Goal: Information Seeking & Learning: Learn about a topic

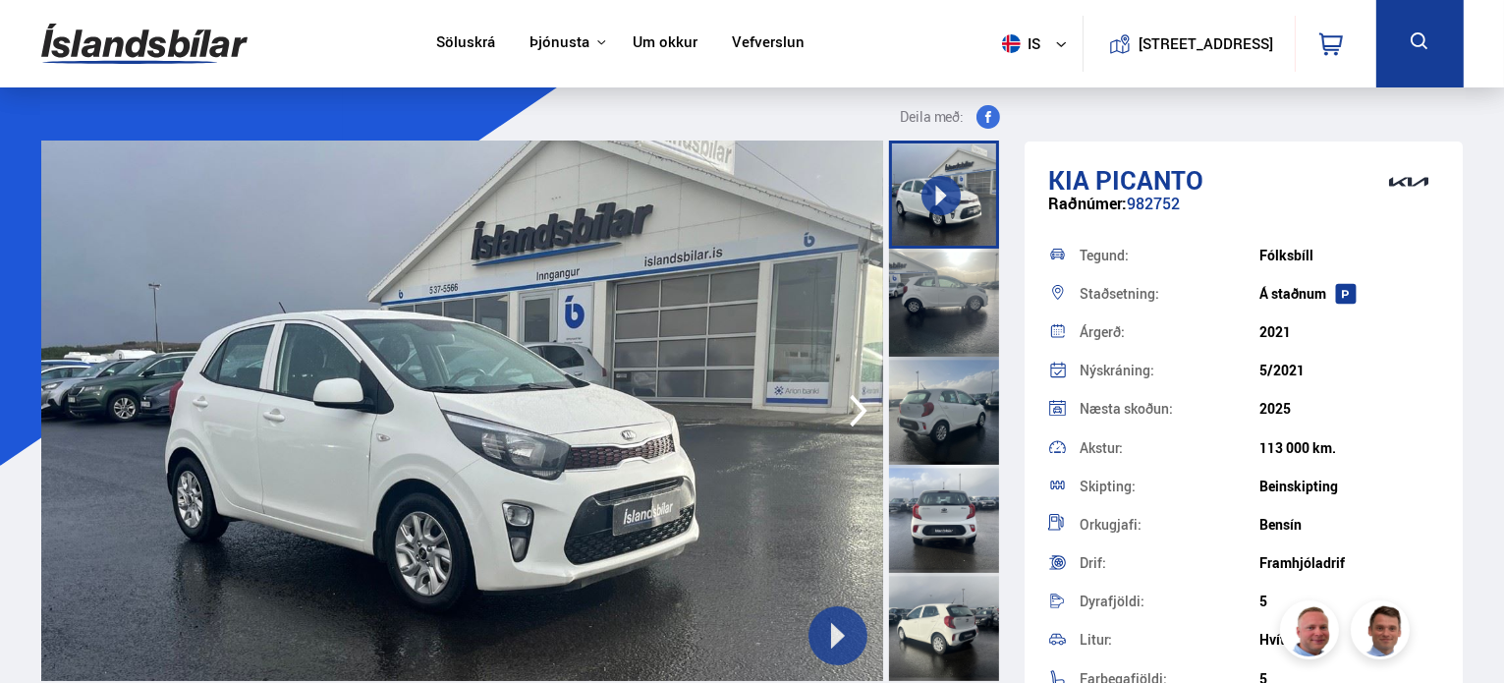
click at [939, 185] on icon at bounding box center [941, 196] width 22 height 22
click at [859, 397] on icon "button" at bounding box center [858, 410] width 39 height 47
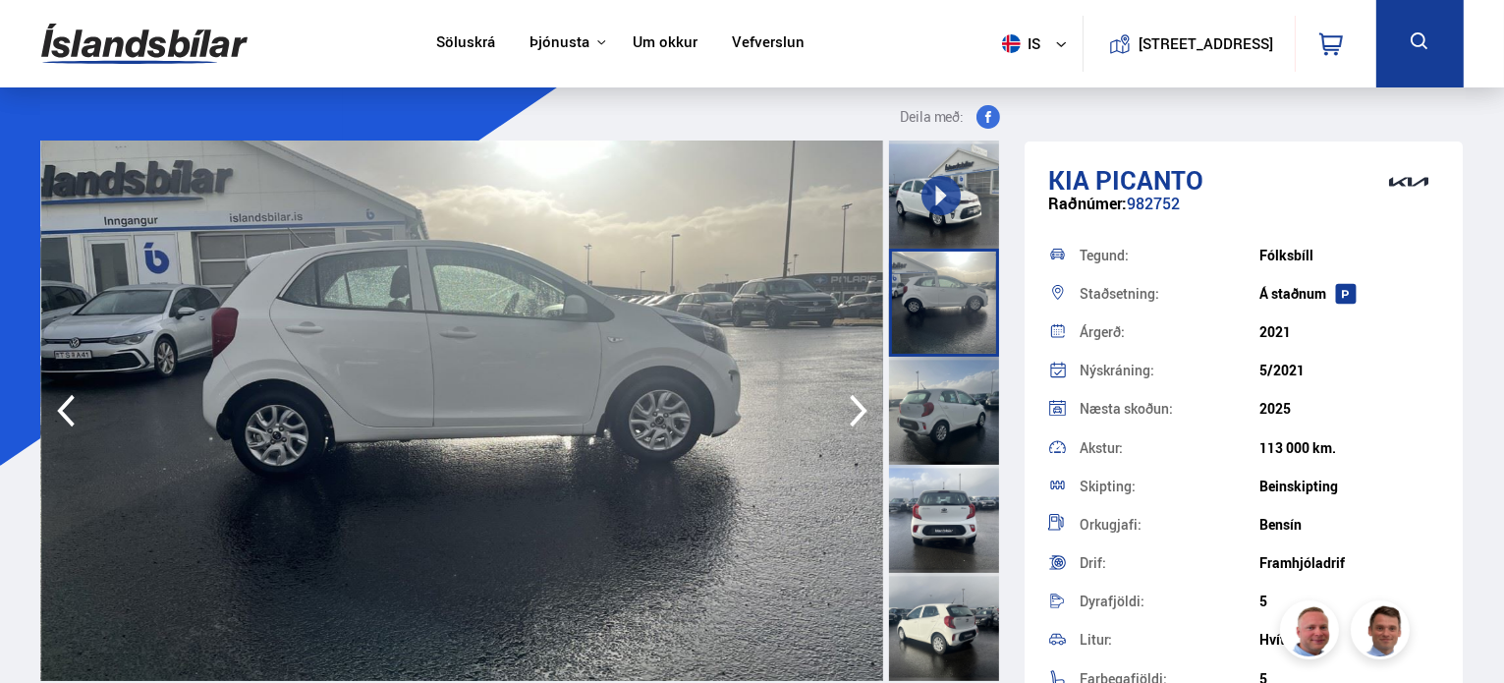
click at [859, 397] on icon "button" at bounding box center [858, 410] width 39 height 47
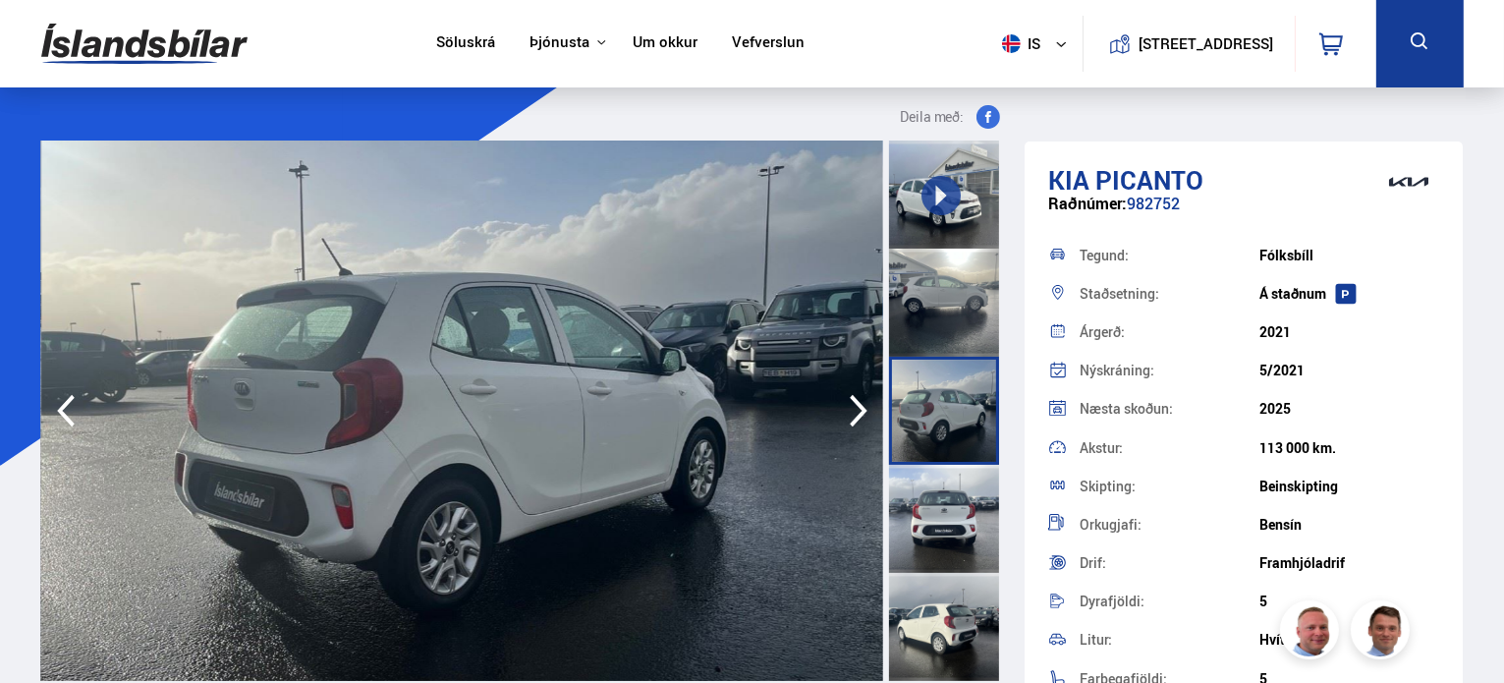
click at [859, 397] on icon "button" at bounding box center [858, 410] width 39 height 47
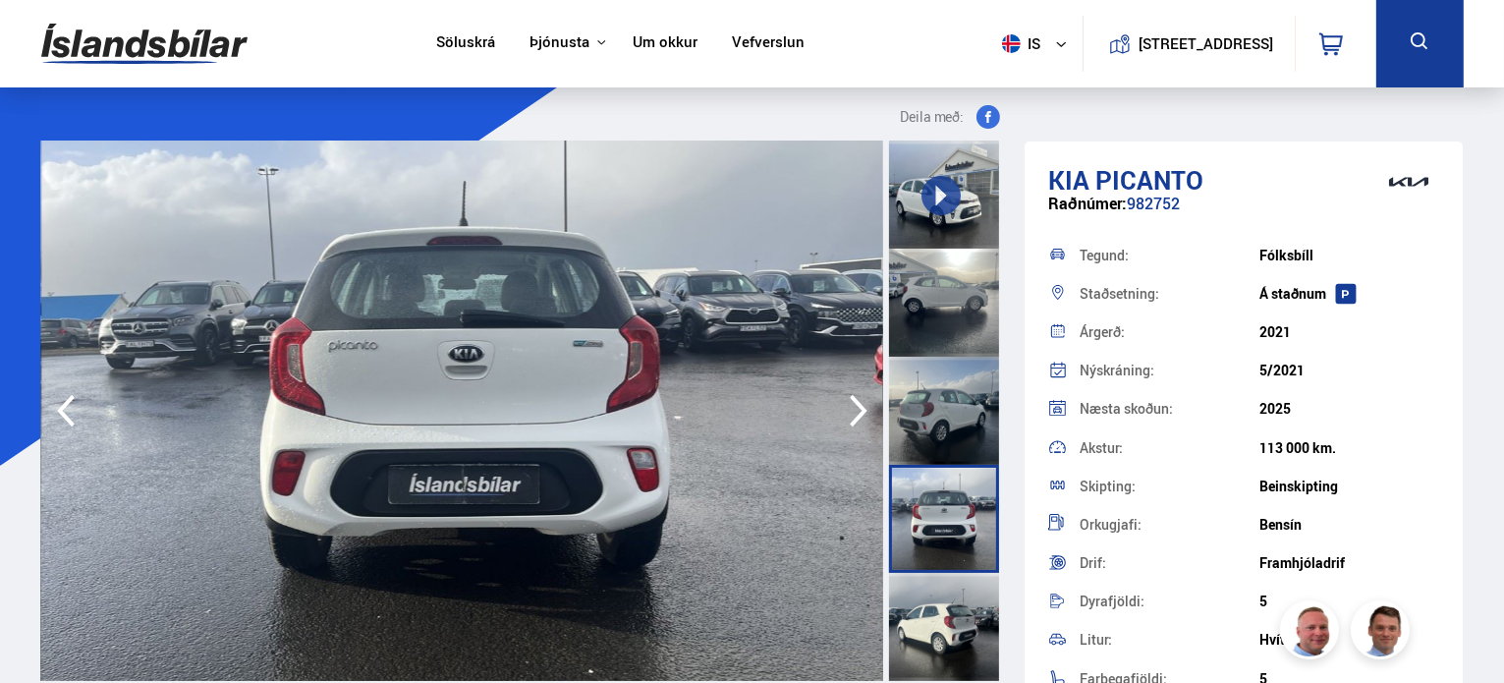
click at [859, 397] on icon "button" at bounding box center [858, 410] width 39 height 47
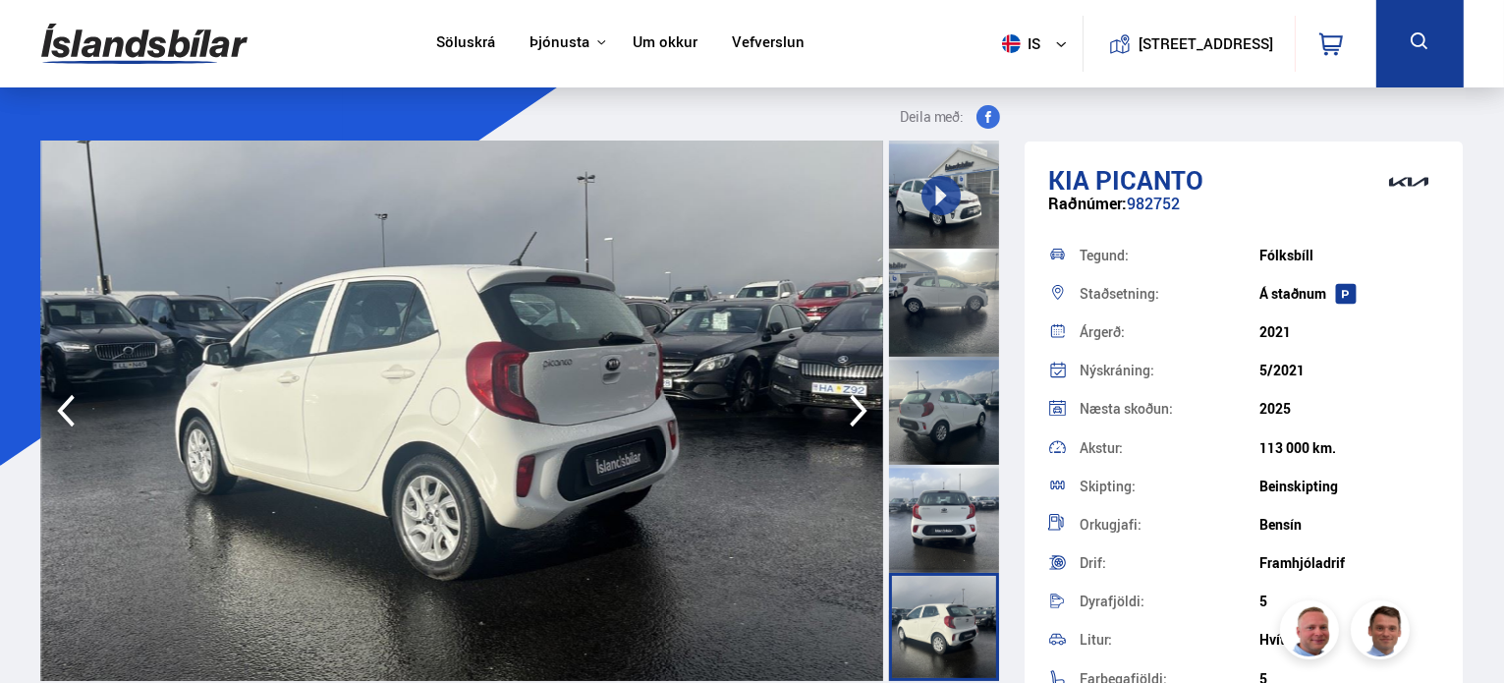
click at [859, 397] on icon "button" at bounding box center [858, 410] width 39 height 47
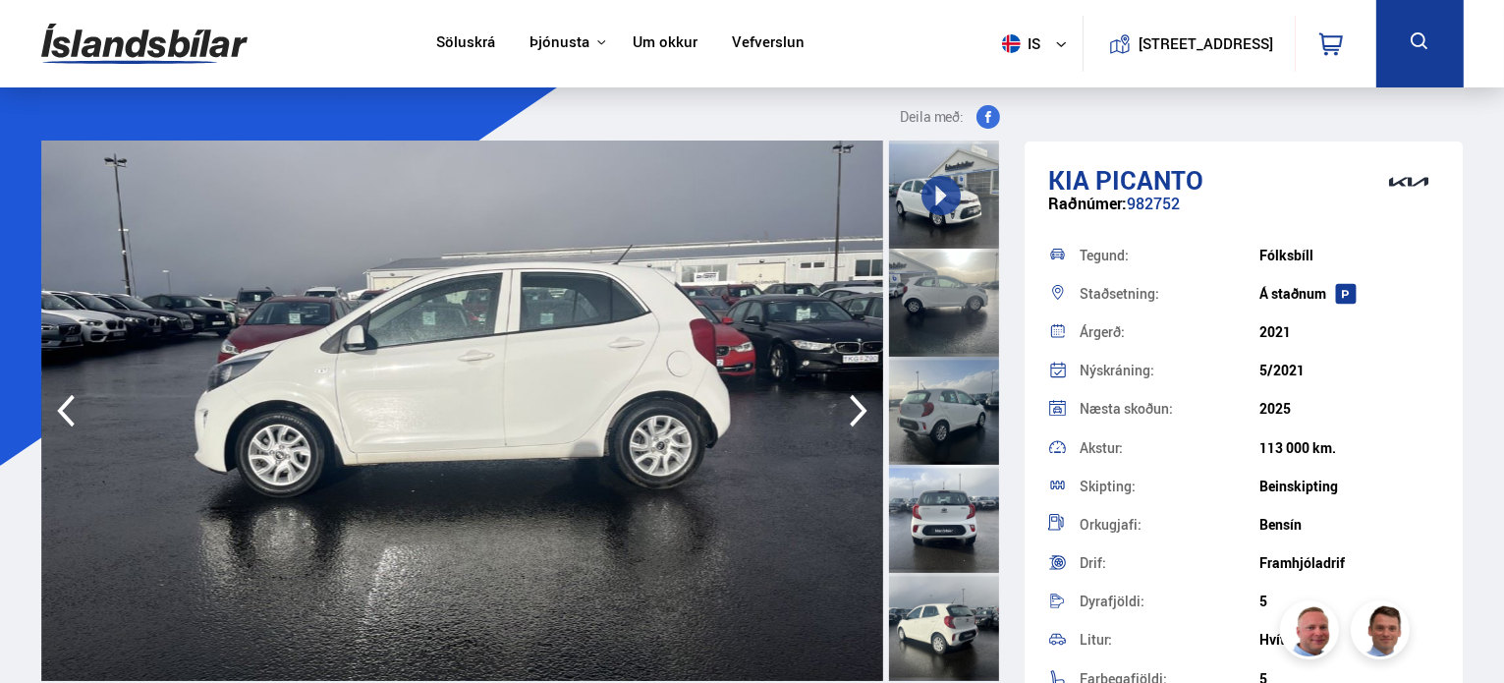
click at [859, 397] on icon "button" at bounding box center [858, 410] width 39 height 47
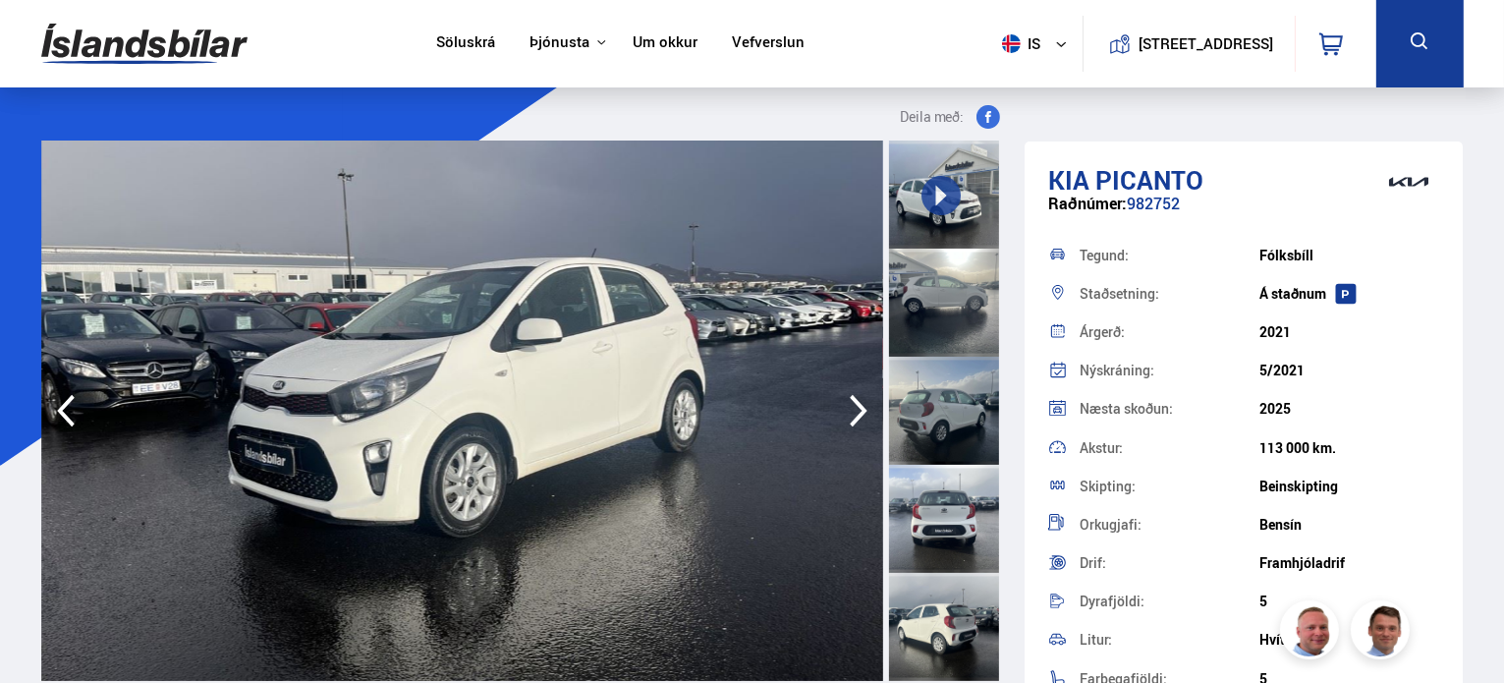
click at [859, 397] on icon "button" at bounding box center [858, 410] width 39 height 47
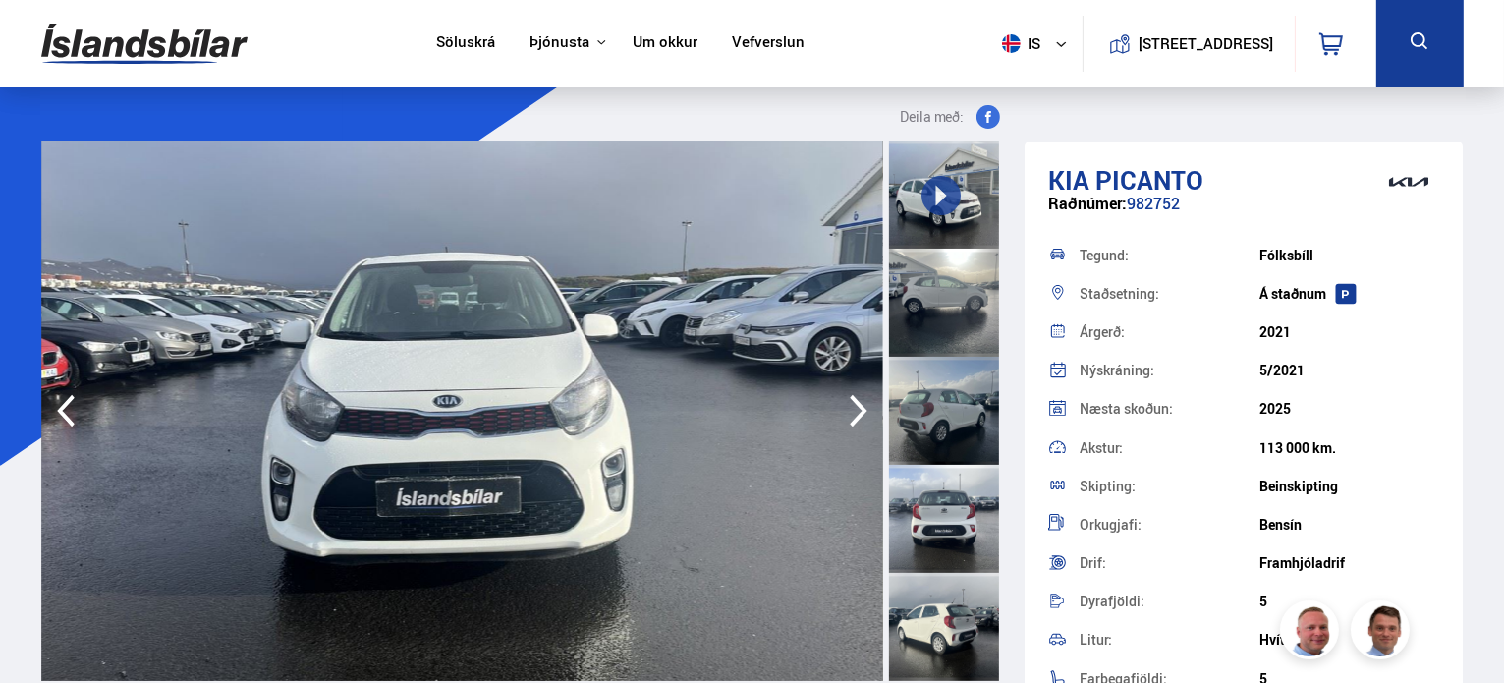
click at [859, 397] on icon "button" at bounding box center [858, 410] width 39 height 47
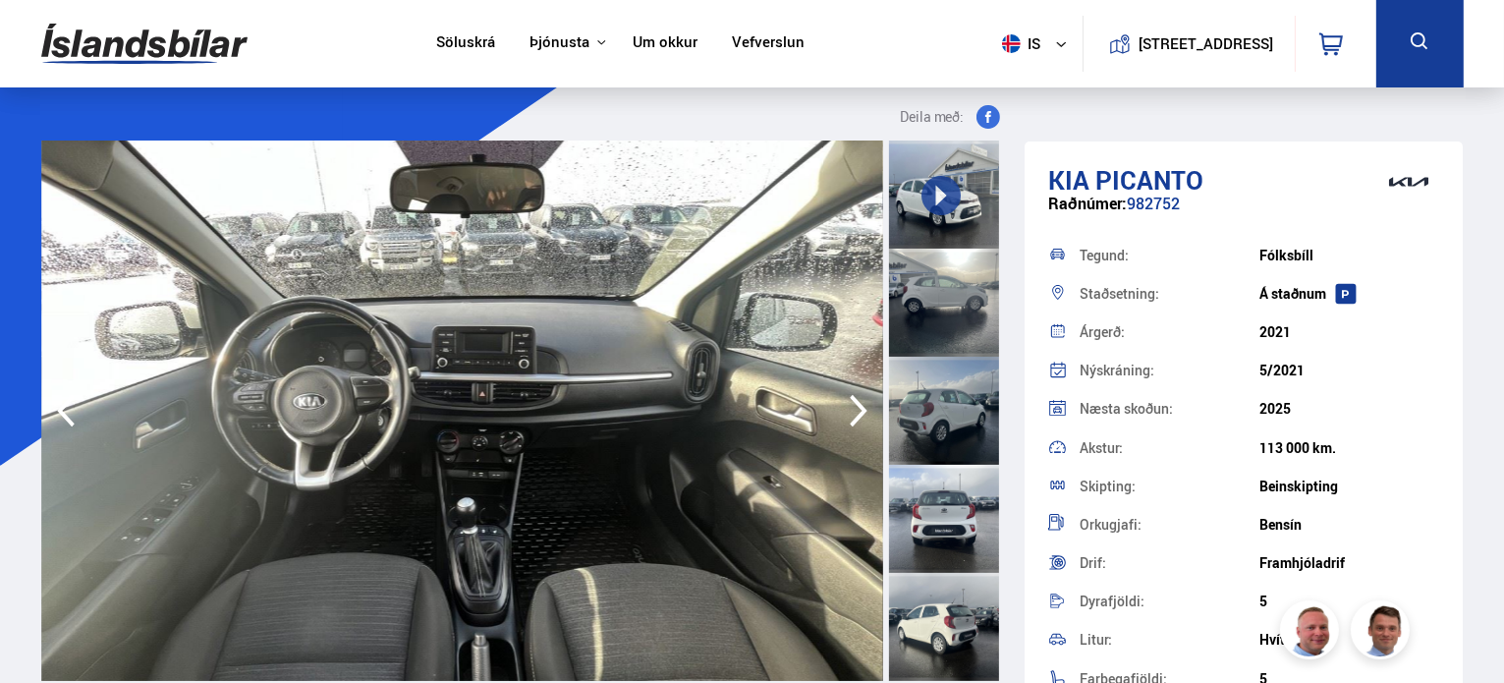
click at [859, 397] on icon "button" at bounding box center [858, 410] width 39 height 47
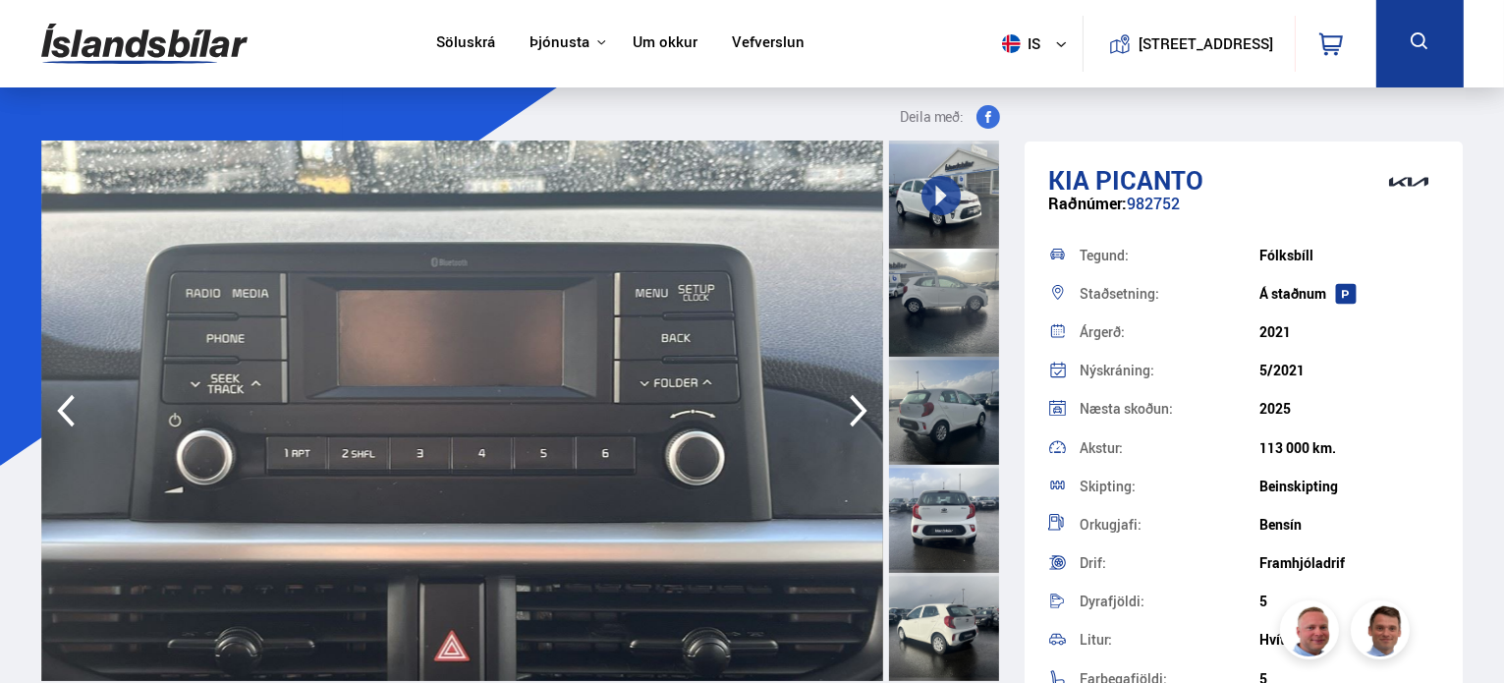
click at [859, 397] on icon "button" at bounding box center [858, 410] width 39 height 47
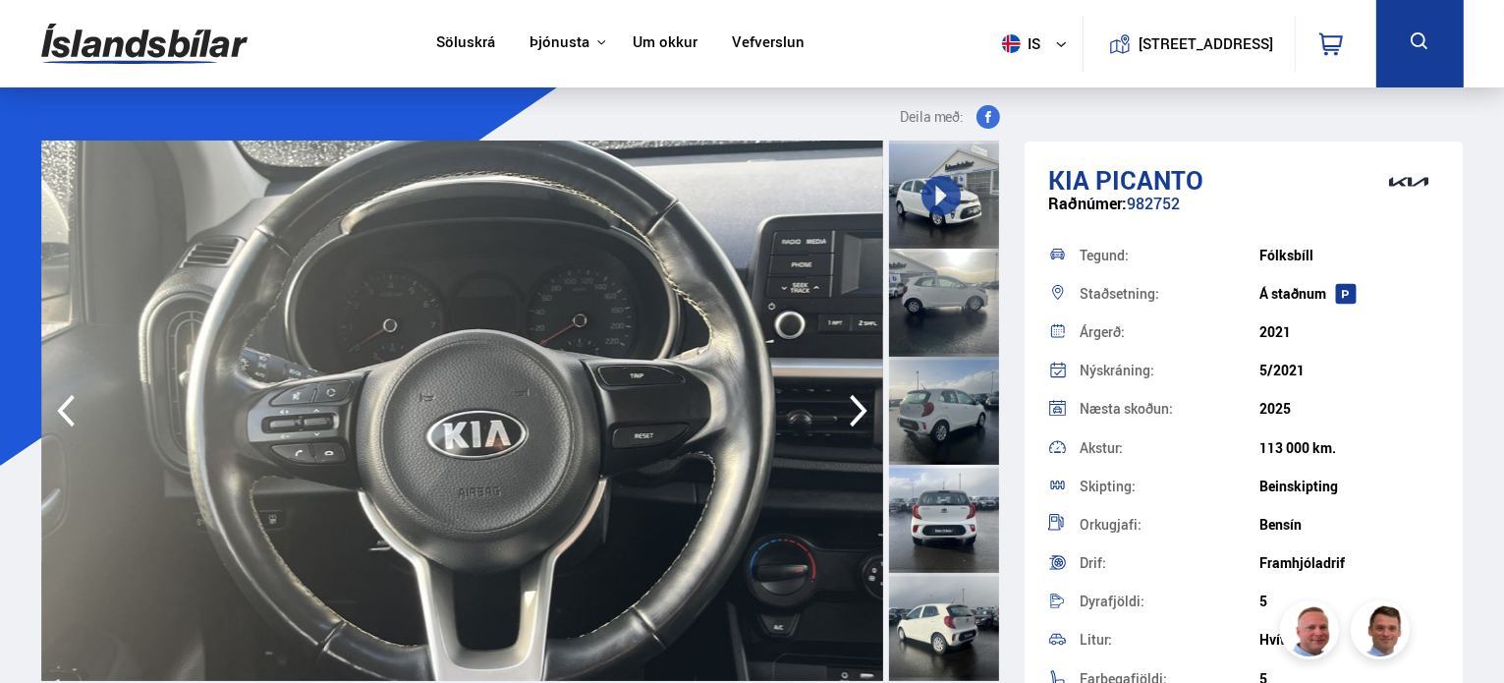
click at [859, 397] on icon "button" at bounding box center [858, 410] width 39 height 47
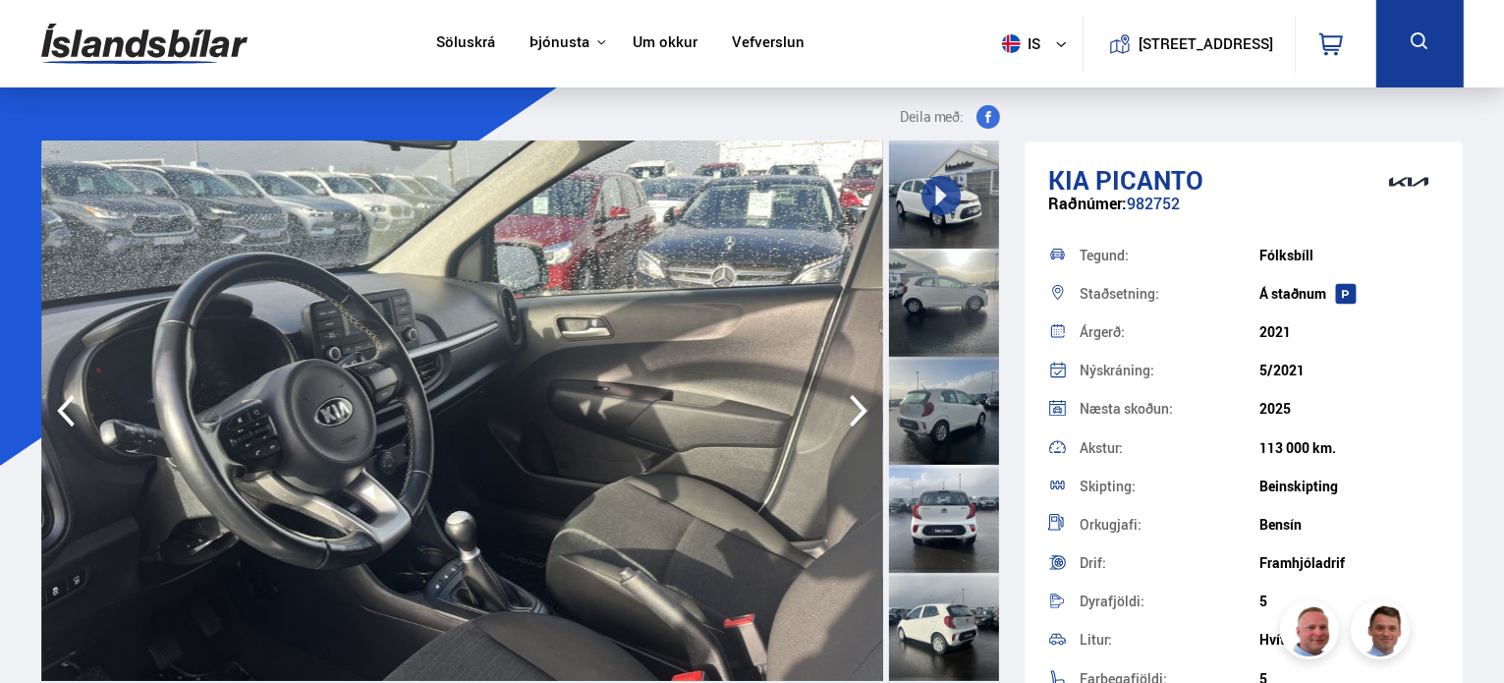
click at [859, 397] on icon "button" at bounding box center [858, 410] width 39 height 47
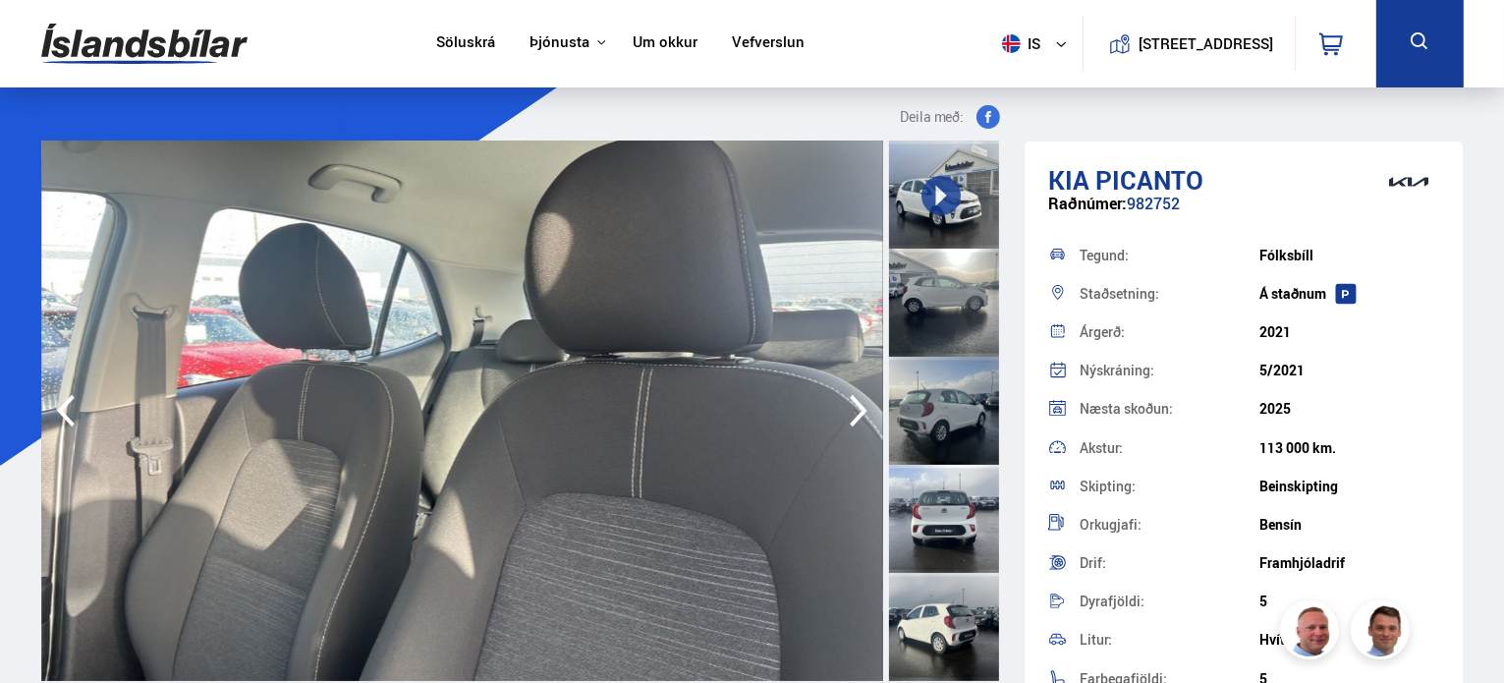
click at [859, 397] on icon "button" at bounding box center [858, 410] width 39 height 47
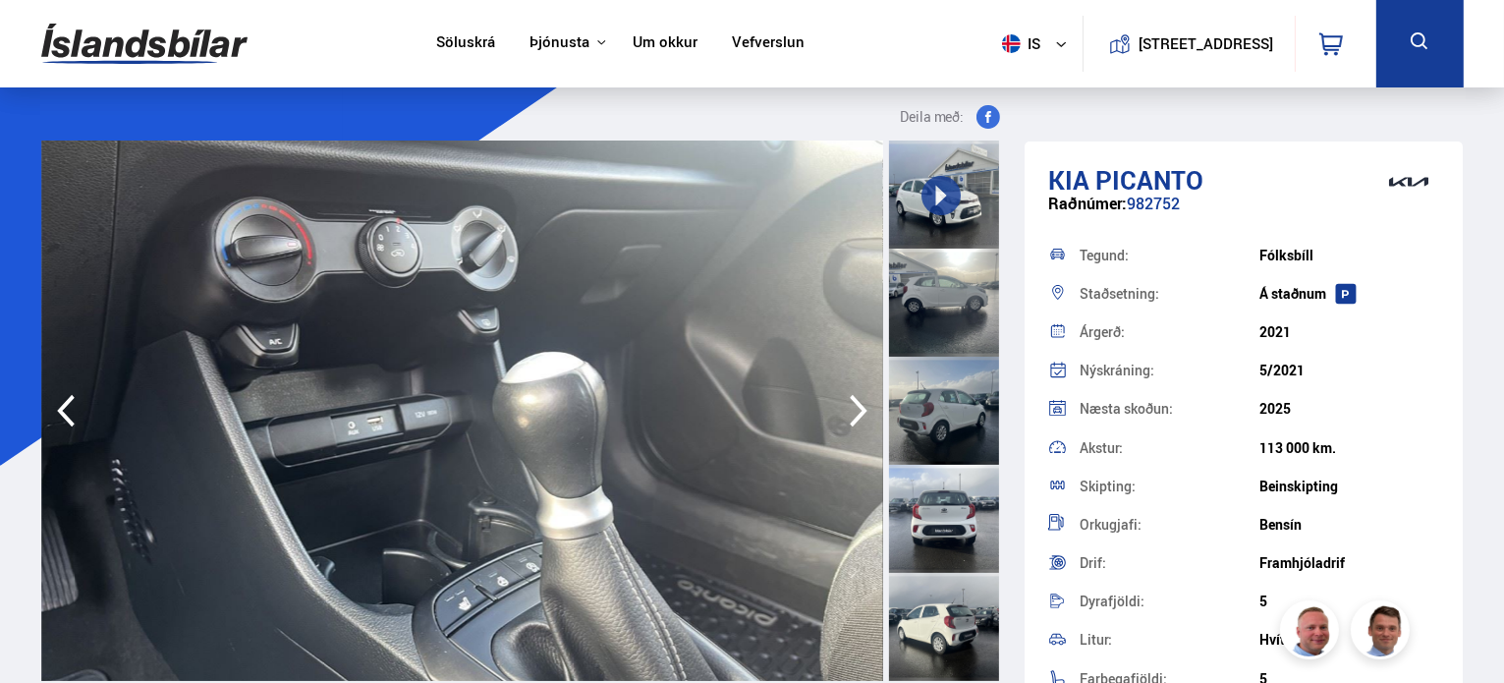
click at [859, 397] on icon "button" at bounding box center [858, 410] width 39 height 47
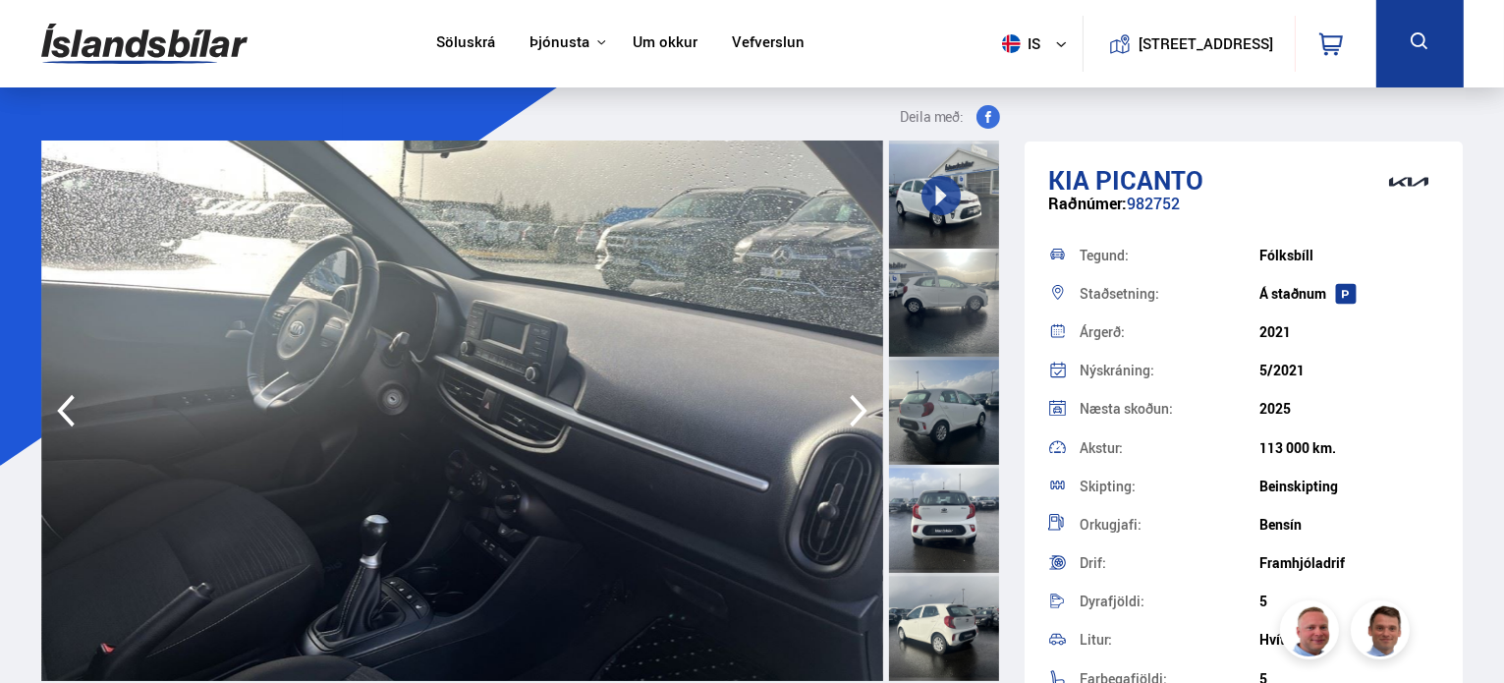
click at [859, 397] on icon "button" at bounding box center [858, 410] width 39 height 47
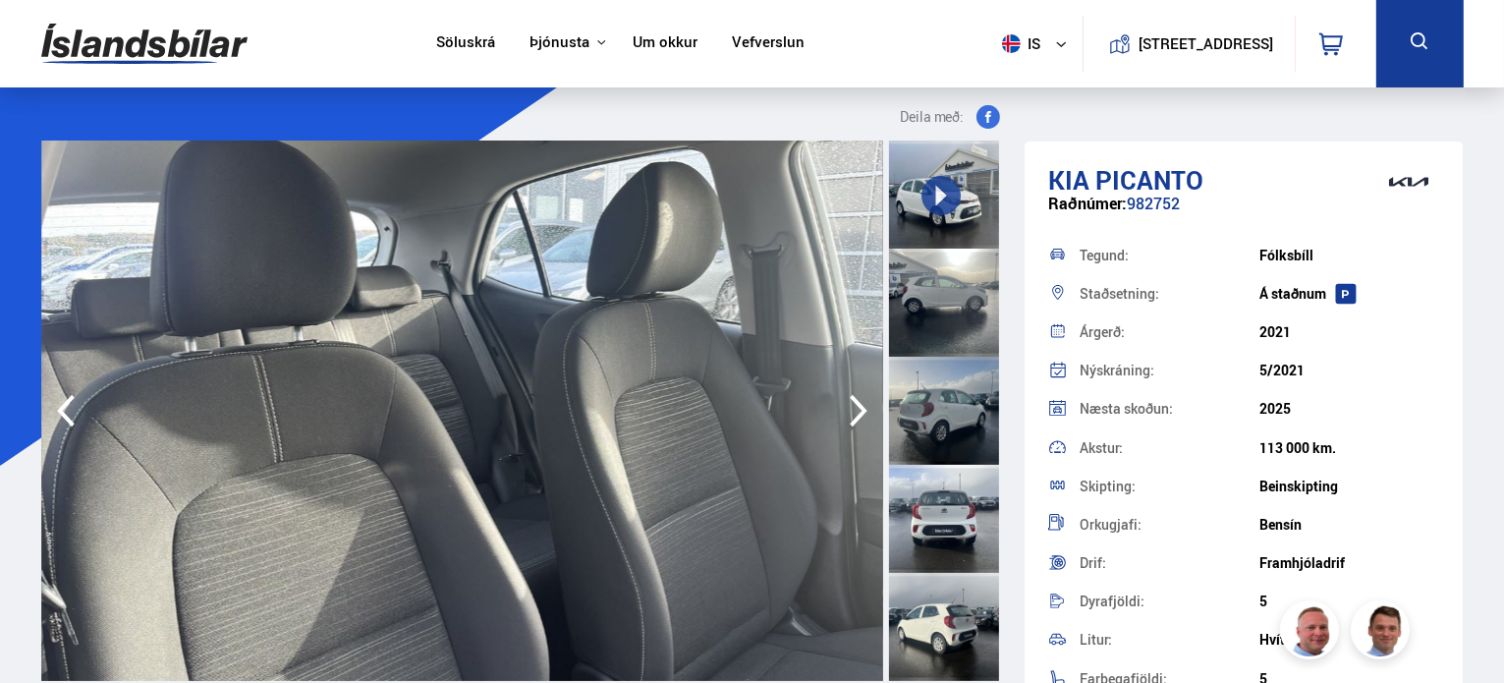
click at [859, 397] on icon "button" at bounding box center [858, 410] width 39 height 47
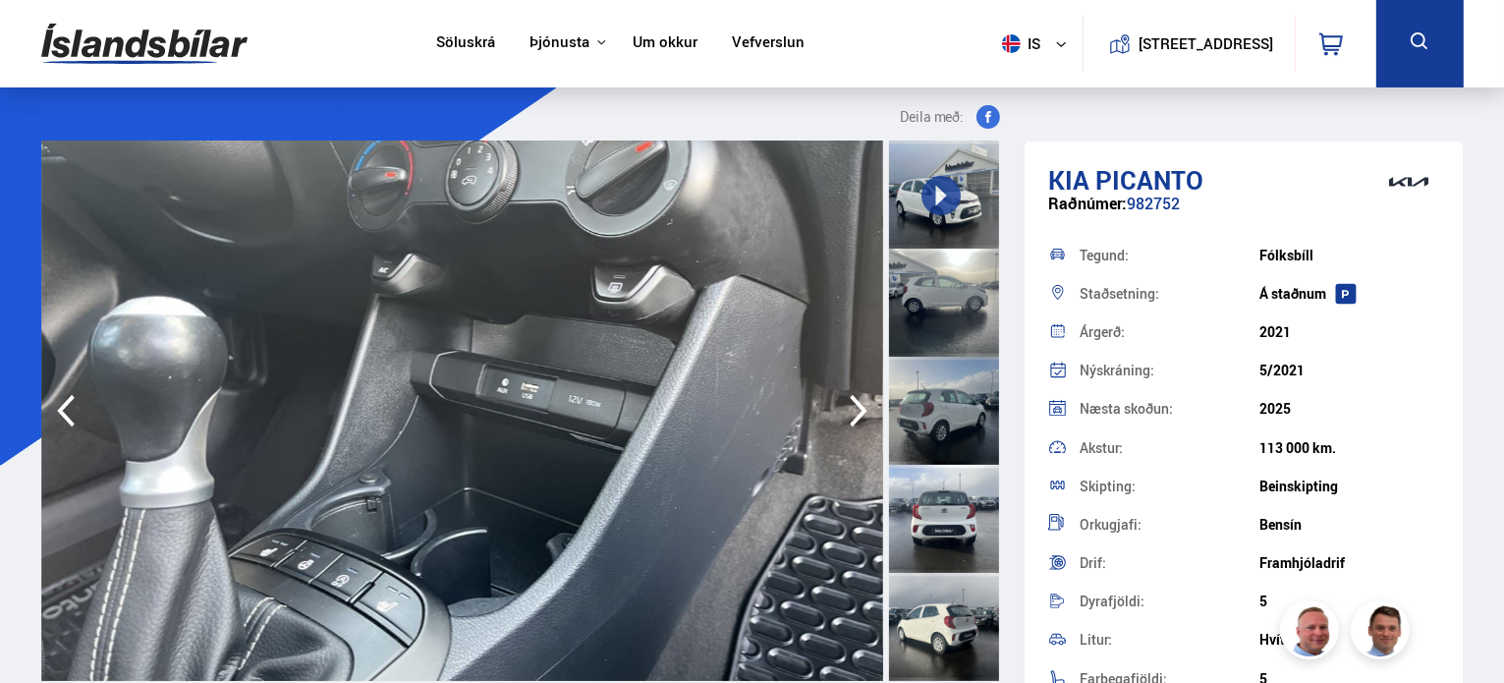
click at [859, 397] on icon "button" at bounding box center [858, 410] width 39 height 47
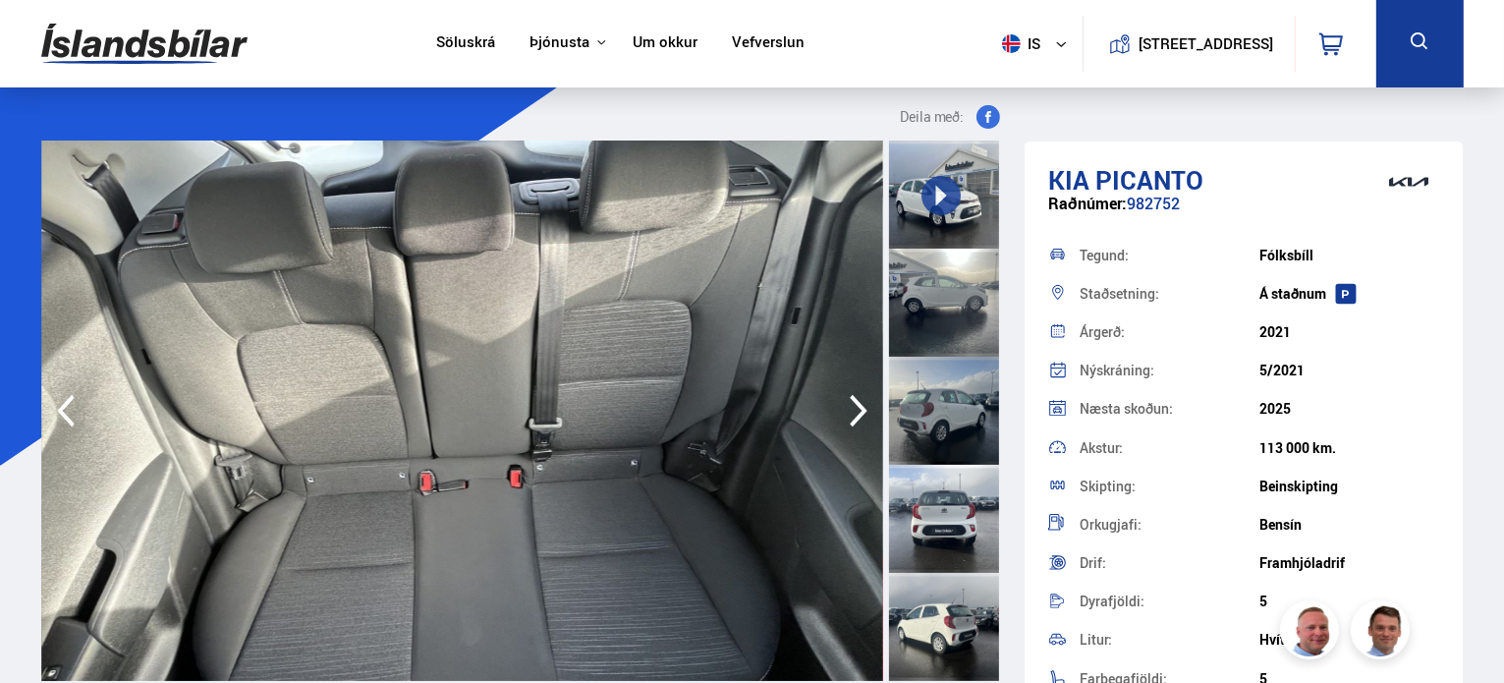
click at [859, 397] on icon "button" at bounding box center [858, 410] width 39 height 47
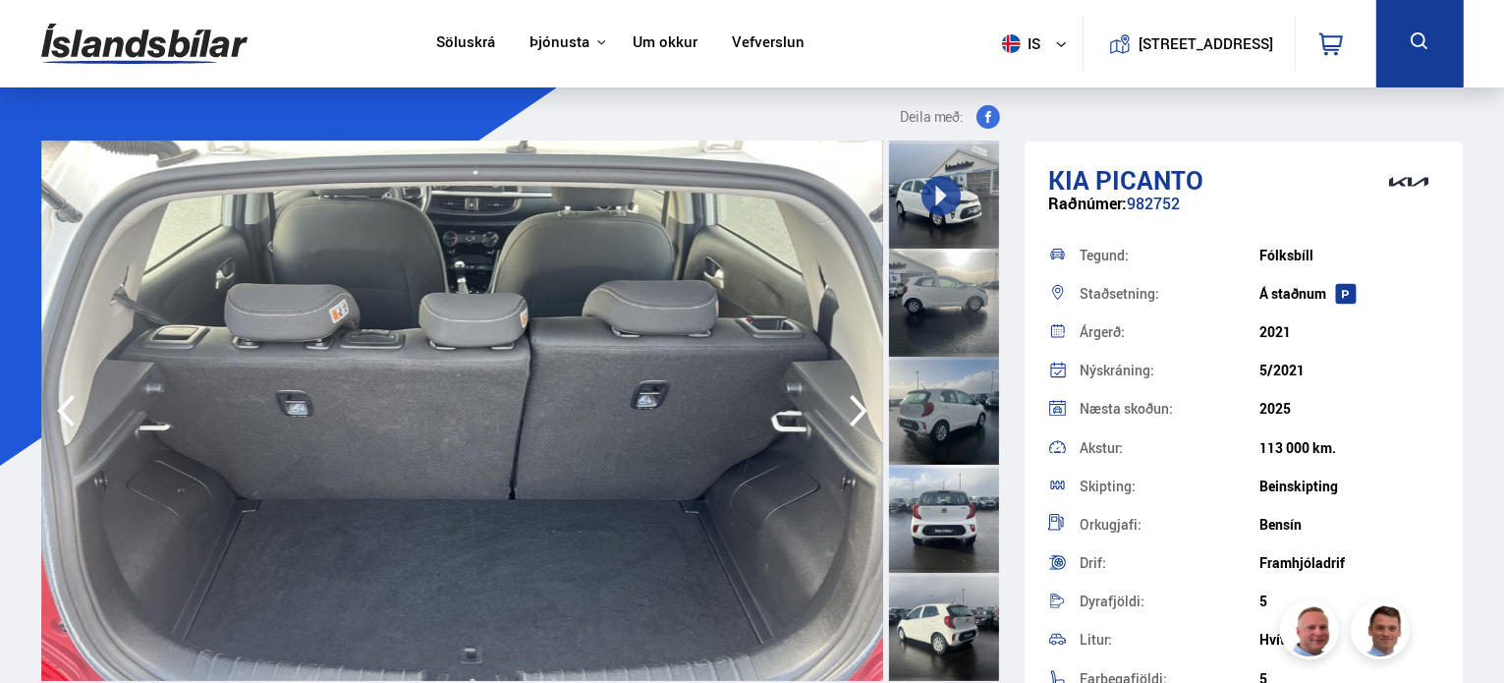
click at [859, 397] on icon "button" at bounding box center [858, 410] width 39 height 47
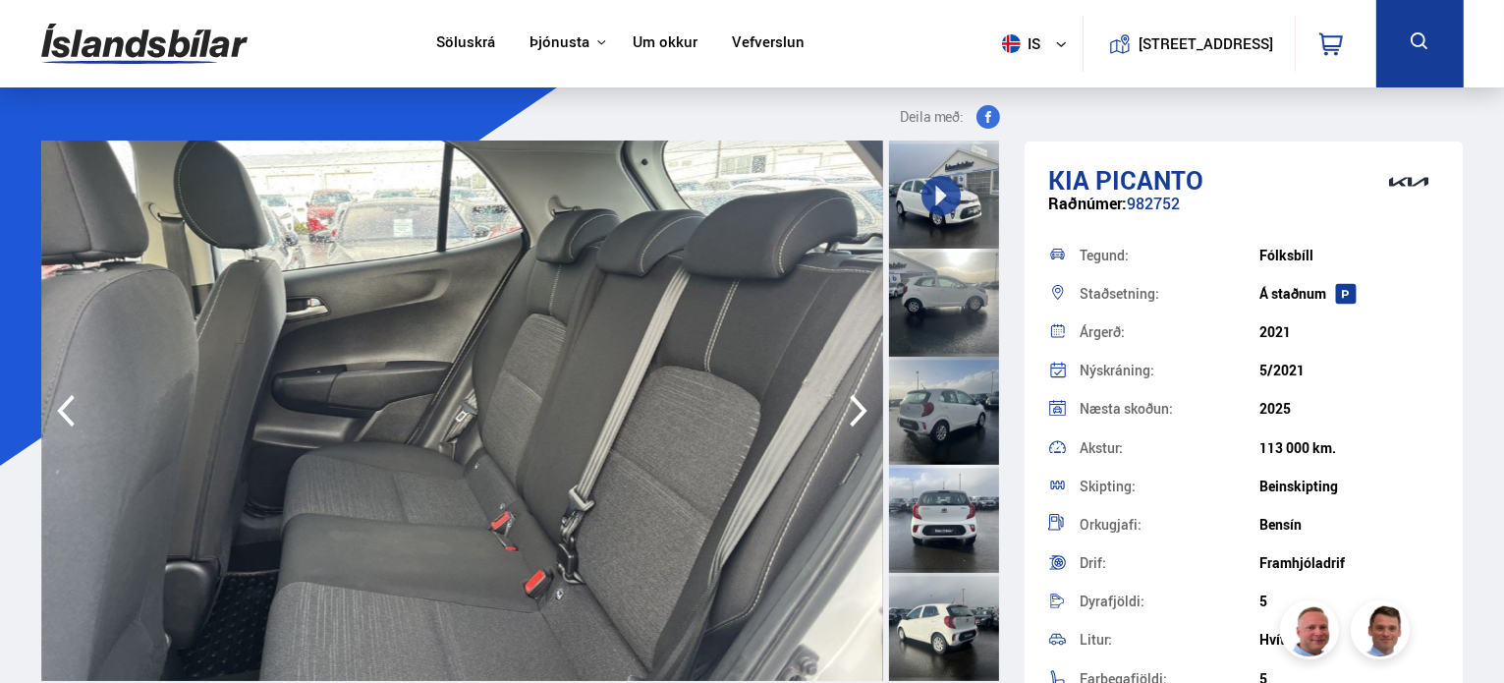
click at [859, 397] on icon "button" at bounding box center [858, 410] width 39 height 47
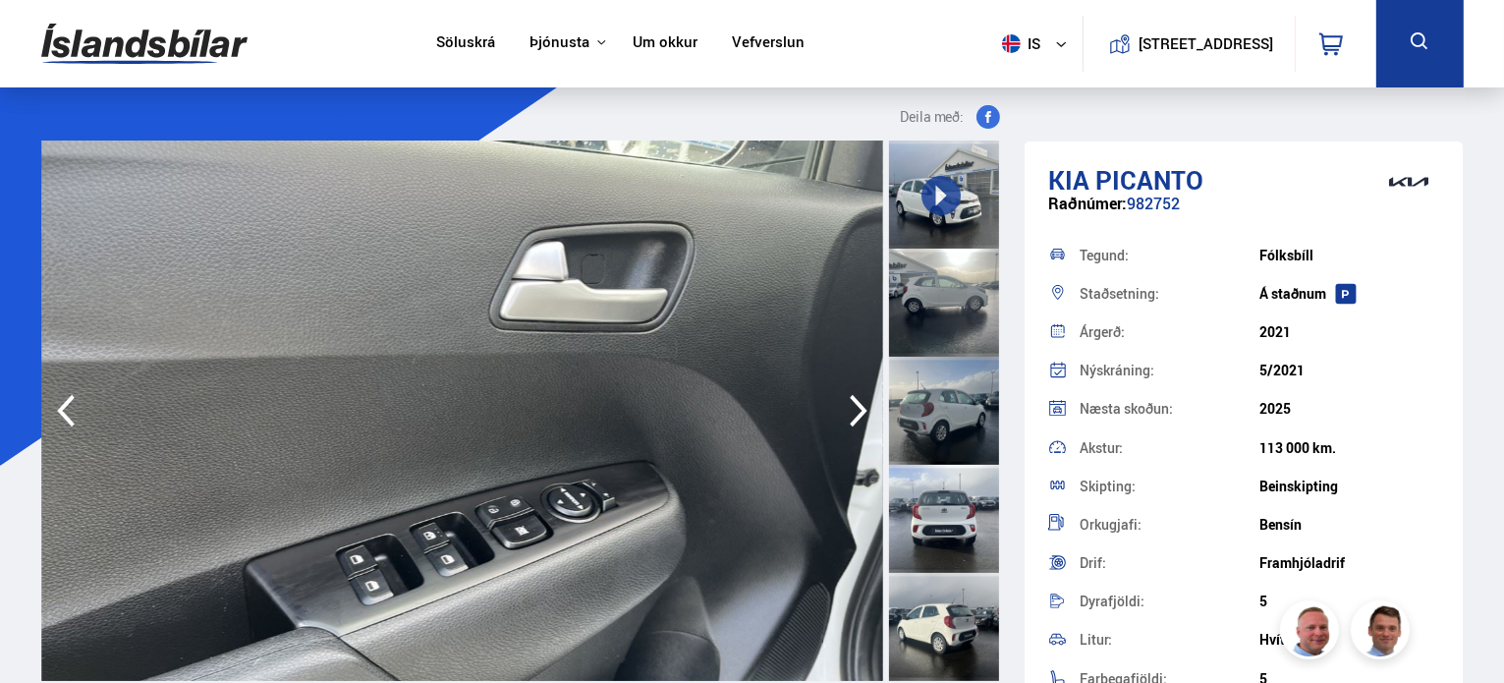
click at [859, 397] on icon "button" at bounding box center [858, 410] width 39 height 47
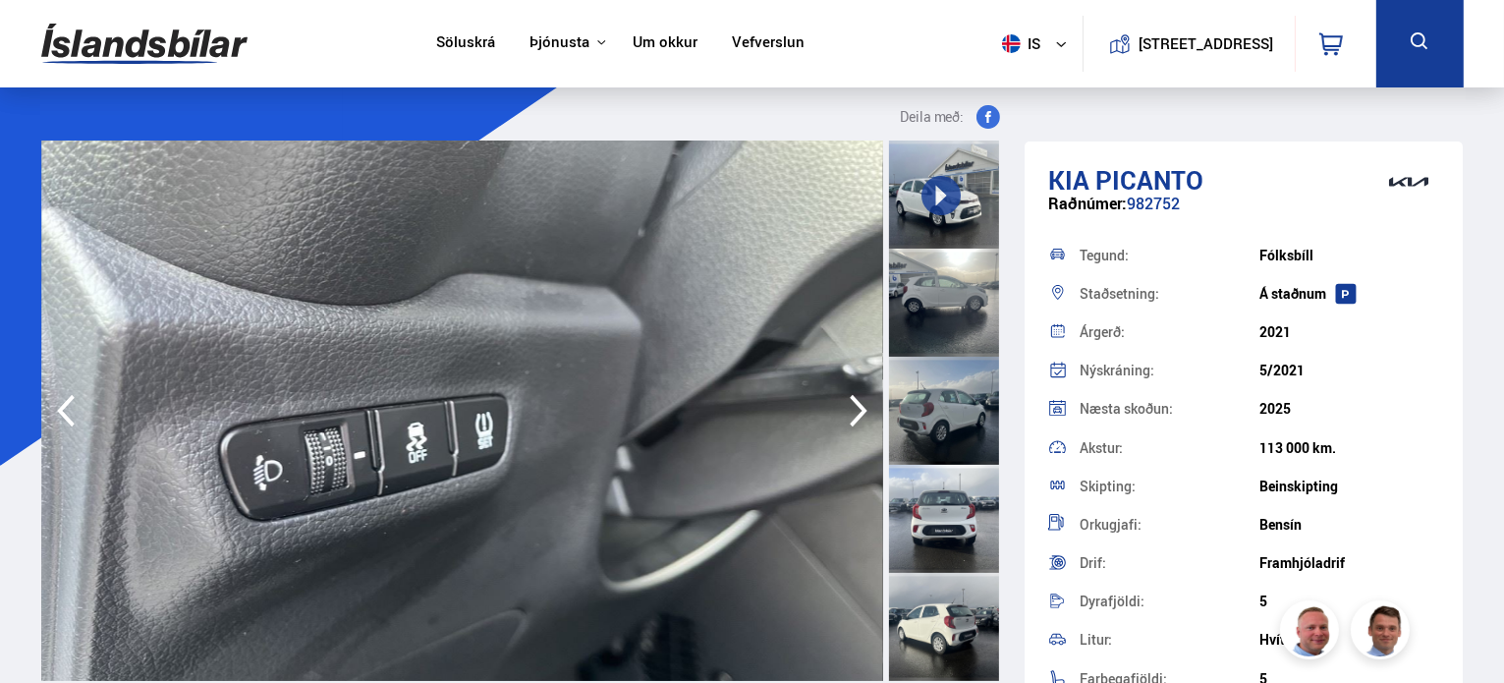
click at [859, 397] on icon "button" at bounding box center [858, 410] width 39 height 47
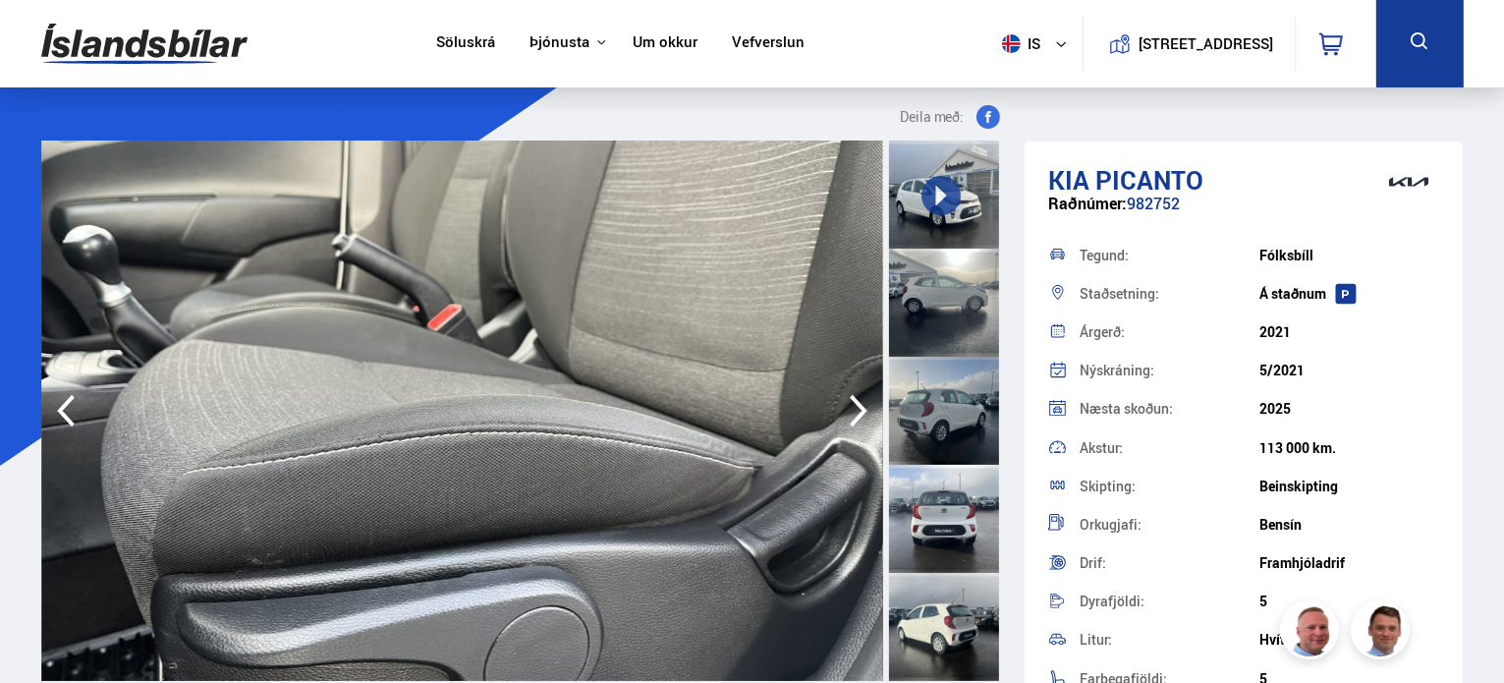
click at [859, 397] on icon "button" at bounding box center [858, 410] width 39 height 47
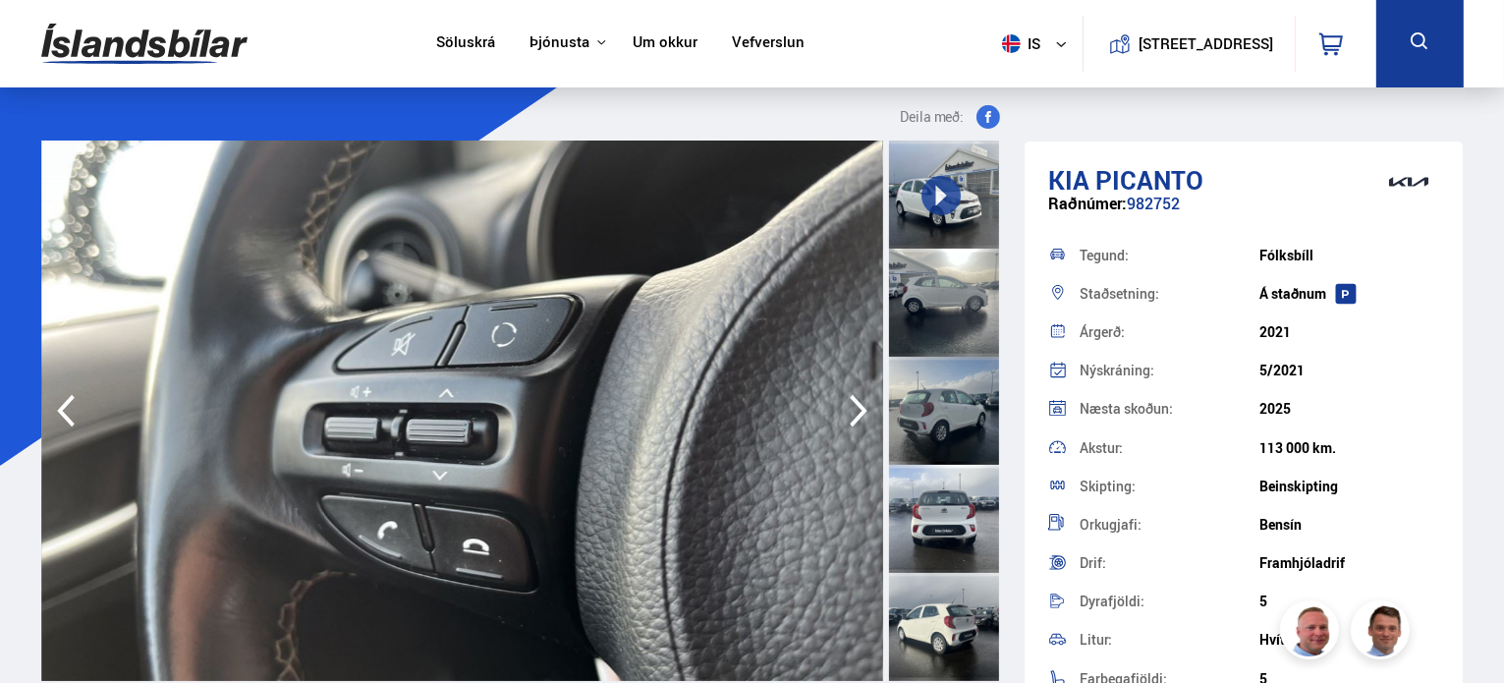
click at [859, 397] on icon "button" at bounding box center [858, 410] width 39 height 47
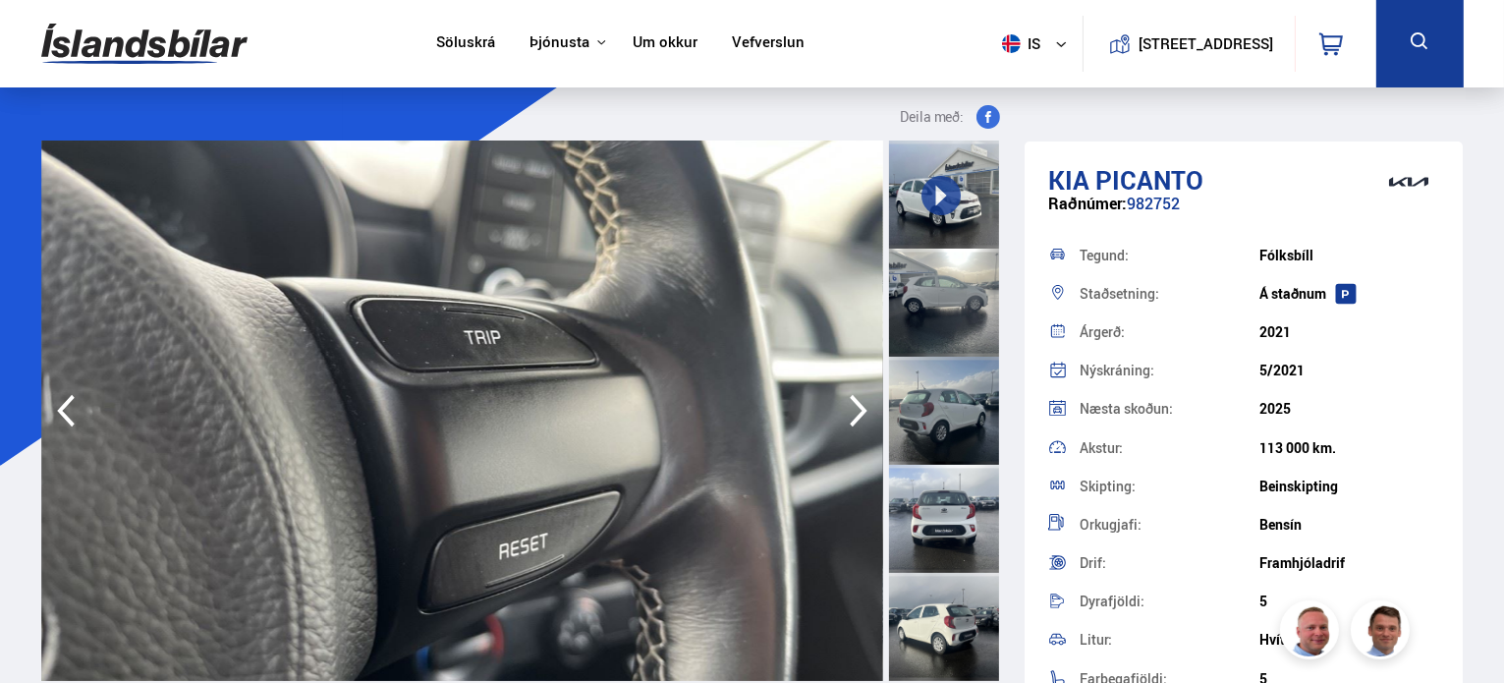
click at [859, 397] on icon "button" at bounding box center [858, 410] width 39 height 47
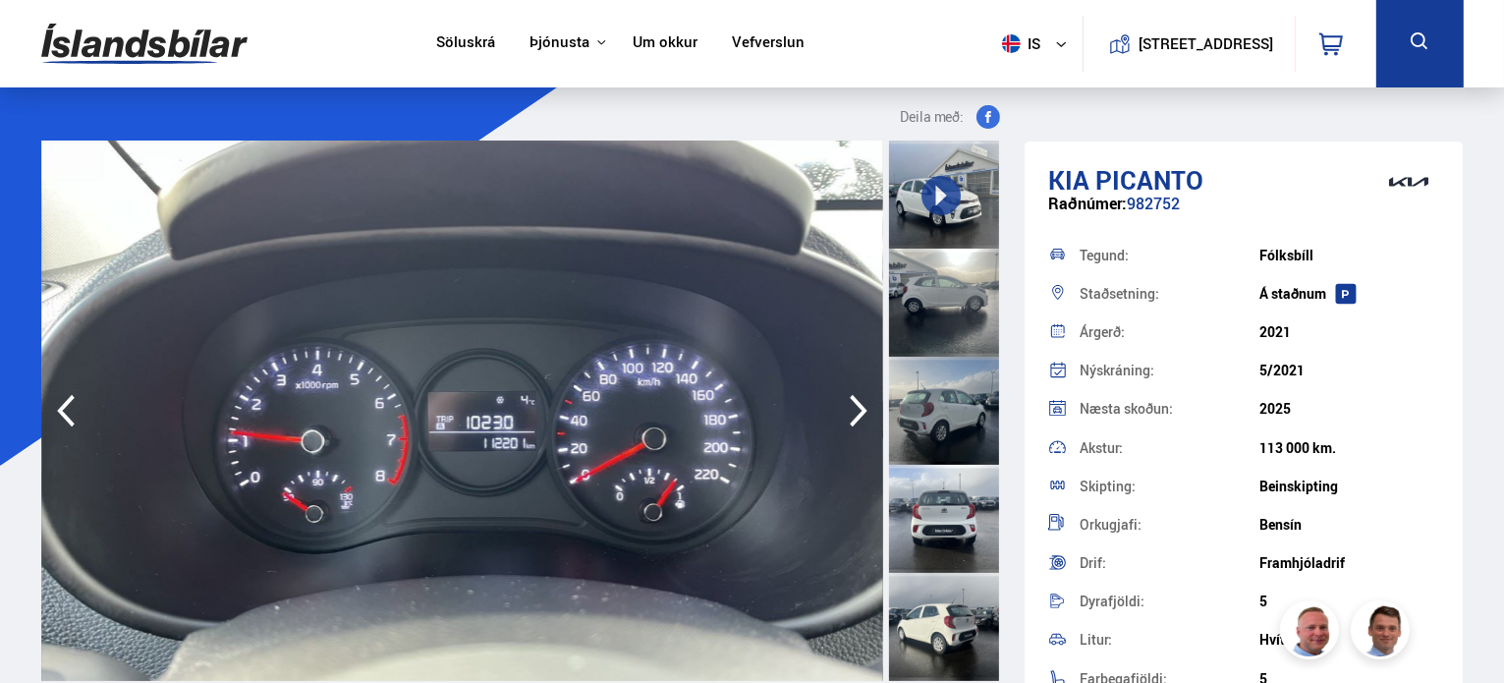
click at [859, 397] on icon "button" at bounding box center [858, 410] width 39 height 47
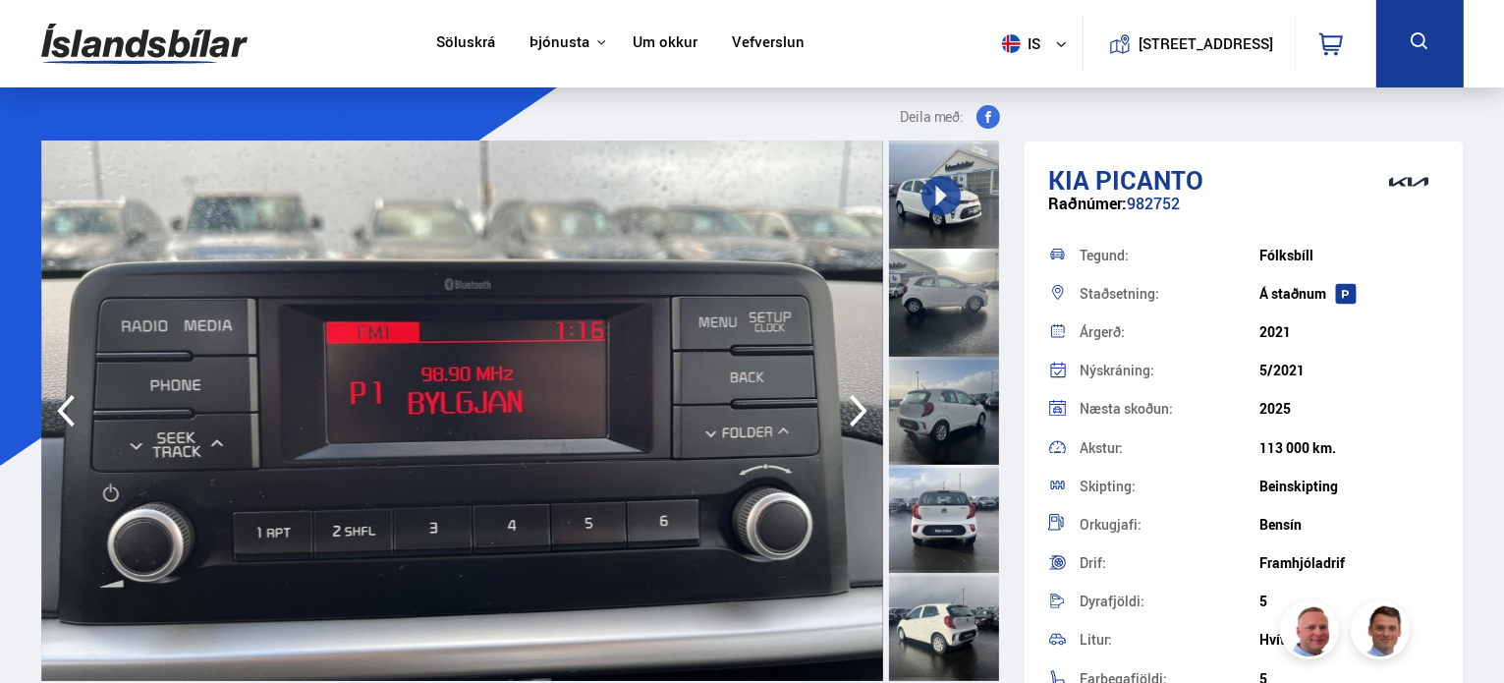
click at [859, 397] on icon "button" at bounding box center [858, 410] width 39 height 47
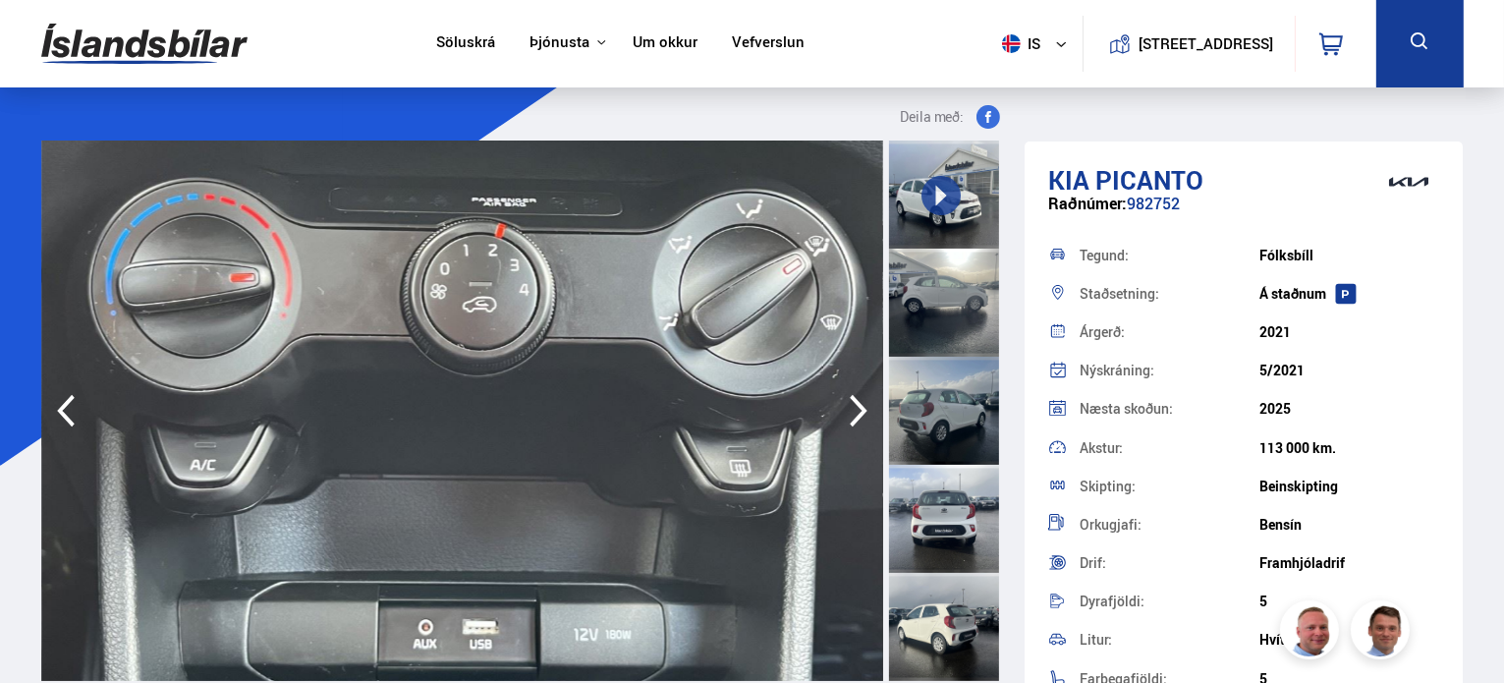
click at [859, 397] on icon "button" at bounding box center [858, 410] width 39 height 47
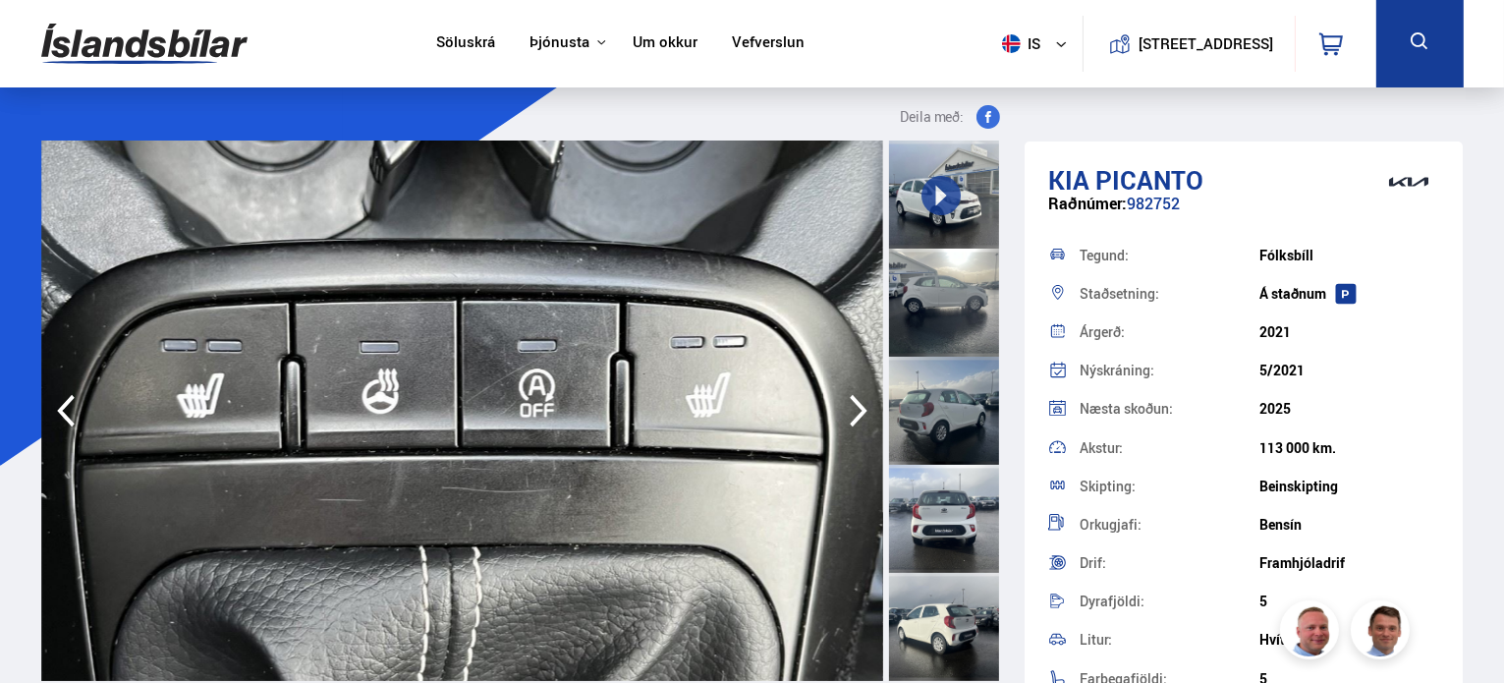
click at [859, 397] on icon "button" at bounding box center [858, 410] width 39 height 47
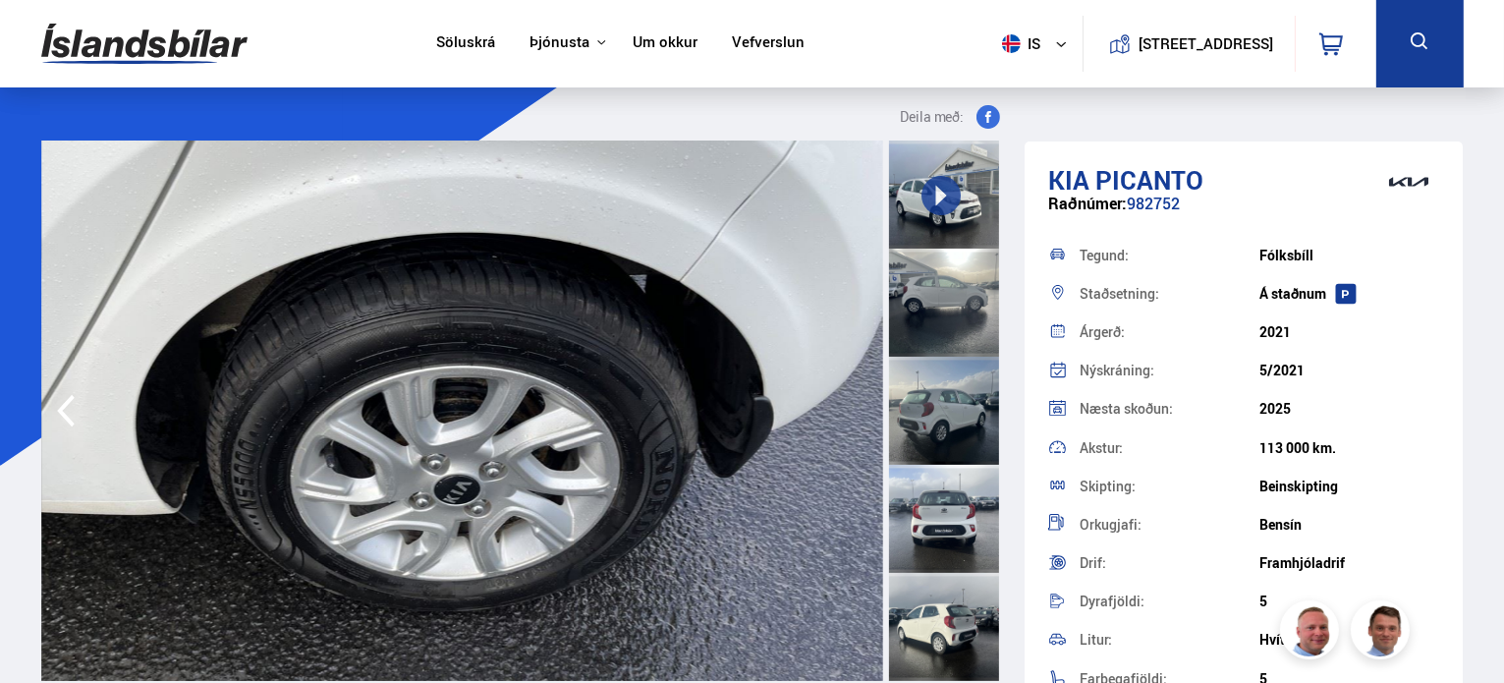
click at [859, 397] on img at bounding box center [462, 410] width 842 height 540
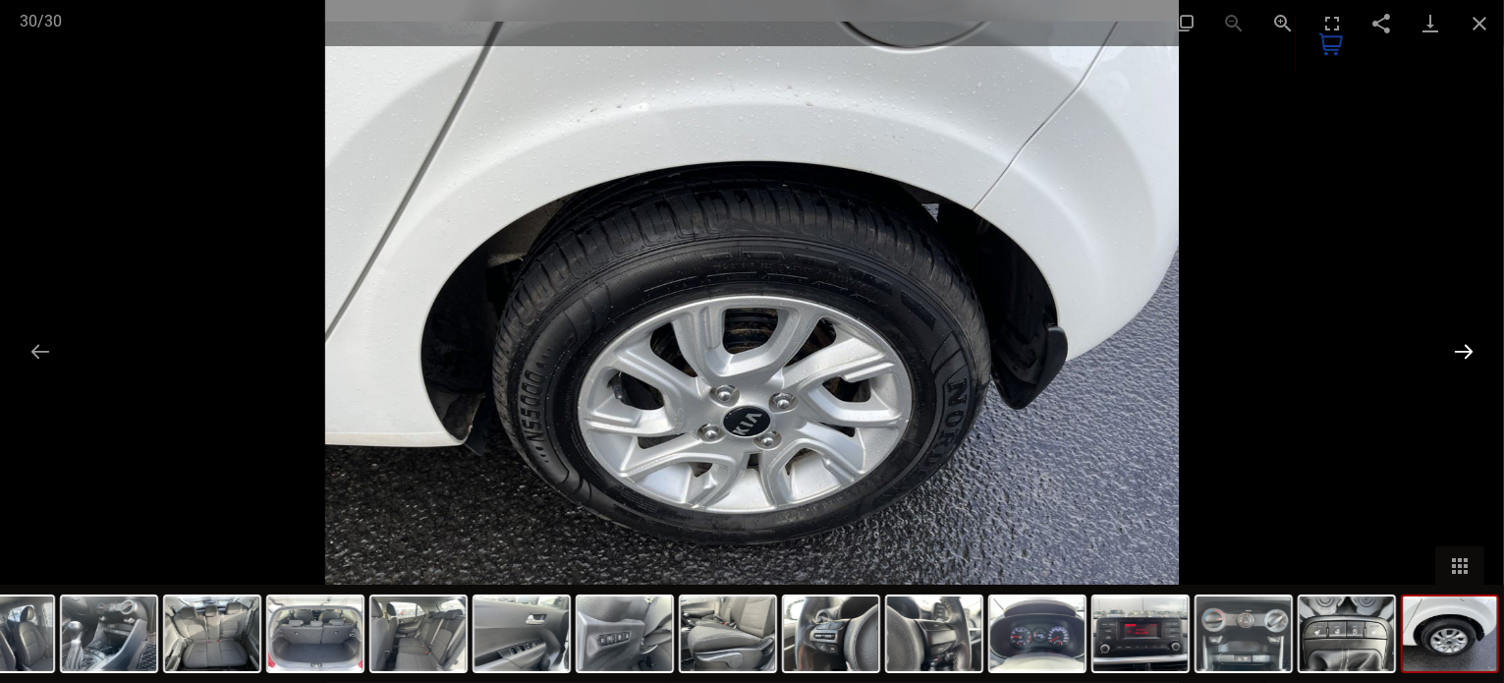
click at [1456, 334] on button "Next slide" at bounding box center [1463, 351] width 41 height 38
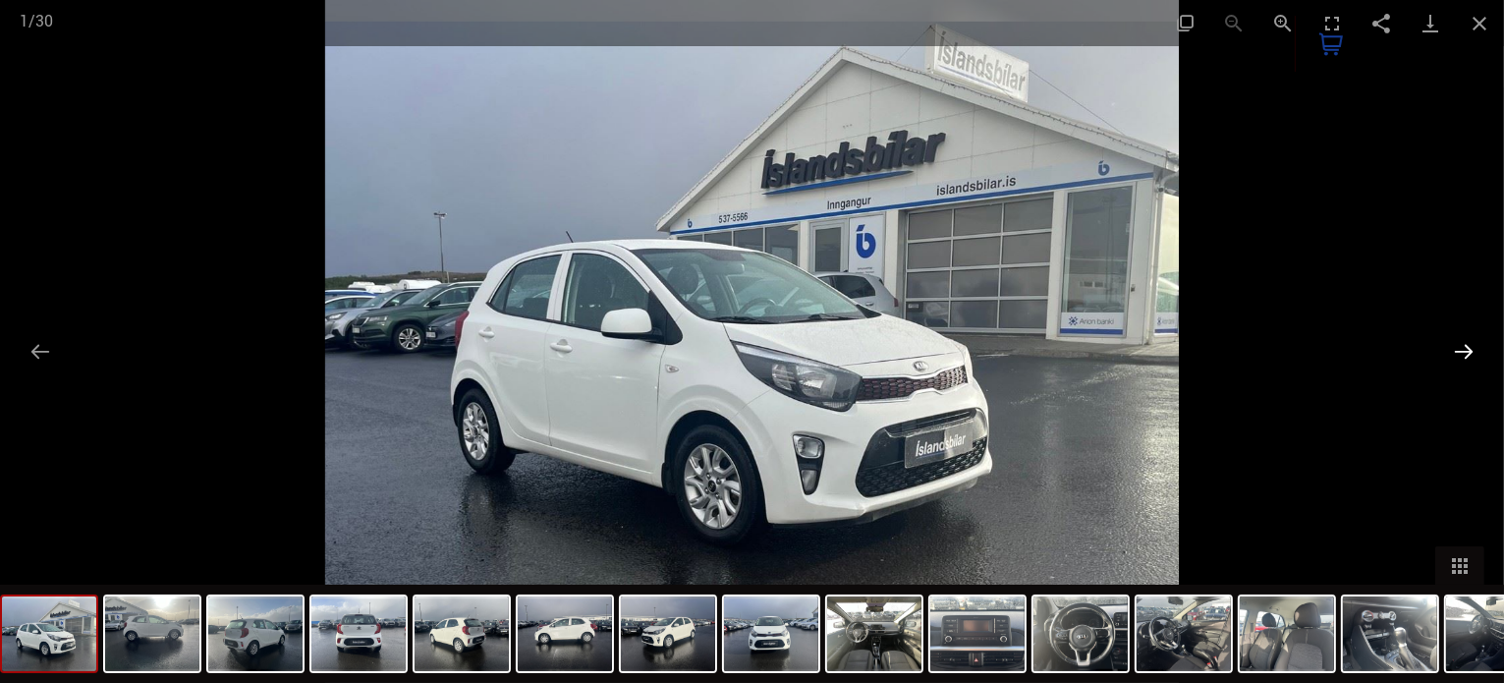
click at [1456, 334] on button "Next slide" at bounding box center [1463, 351] width 41 height 38
